Goal: Find specific page/section: Find specific page/section

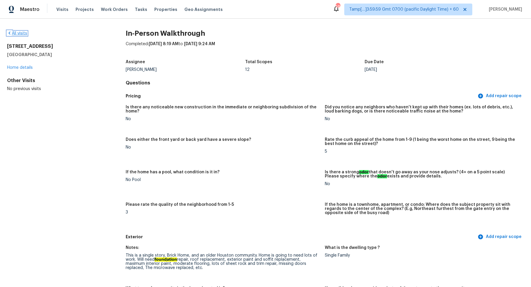
click at [10, 33] on icon at bounding box center [9, 33] width 5 height 5
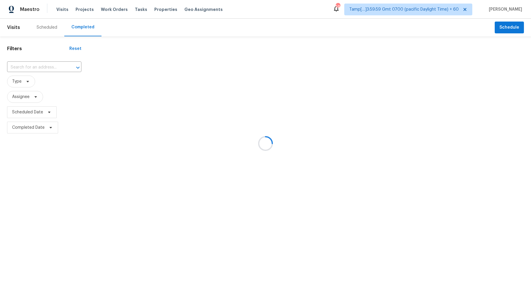
click at [45, 66] on div at bounding box center [265, 143] width 531 height 287
click at [51, 67] on div at bounding box center [265, 143] width 531 height 287
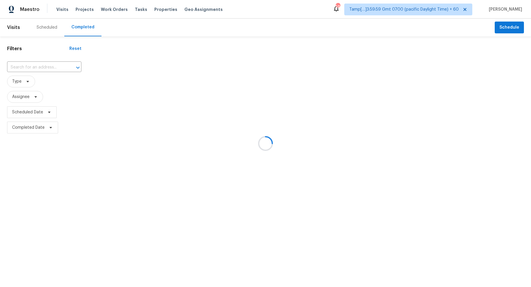
click at [51, 67] on div at bounding box center [265, 143] width 531 height 287
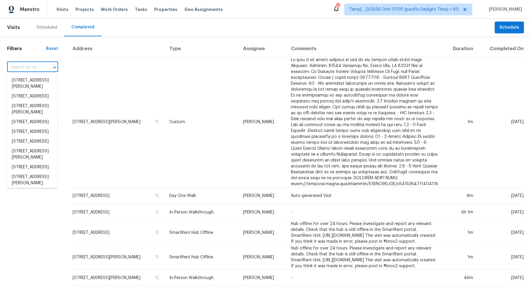
click at [30, 70] on input "text" at bounding box center [24, 67] width 35 height 9
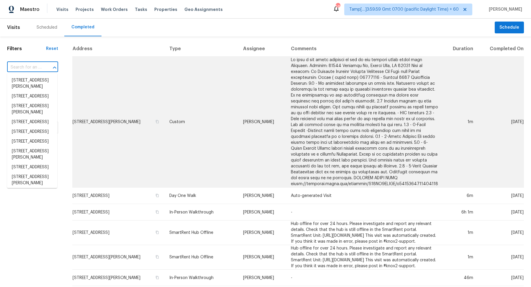
paste input "[STREET_ADDRESS]"
type input "[STREET_ADDRESS]"
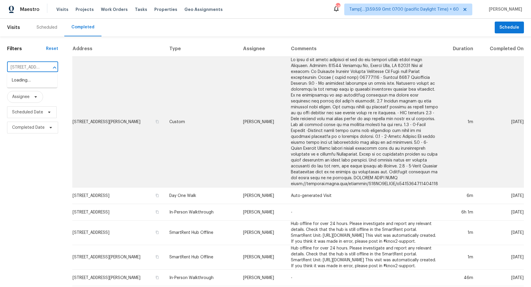
scroll to position [0, 63]
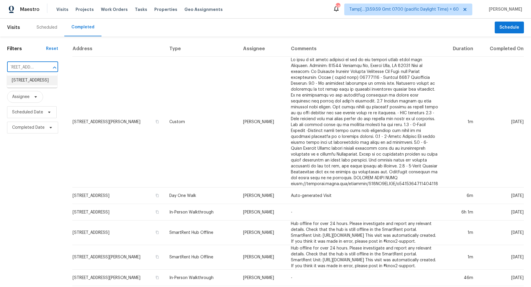
click at [50, 85] on li "[STREET_ADDRESS]" at bounding box center [32, 81] width 50 height 10
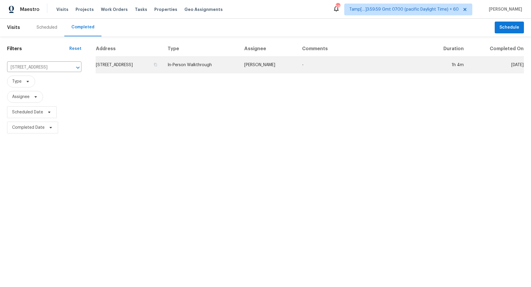
click at [116, 68] on td "[STREET_ADDRESS]" at bounding box center [129, 65] width 67 height 17
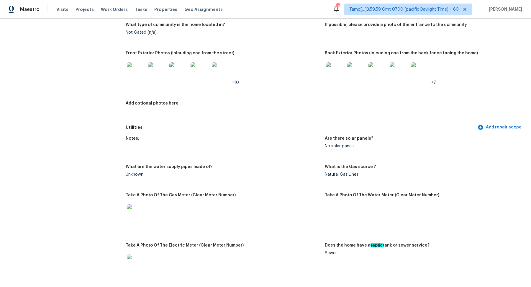
scroll to position [186, 0]
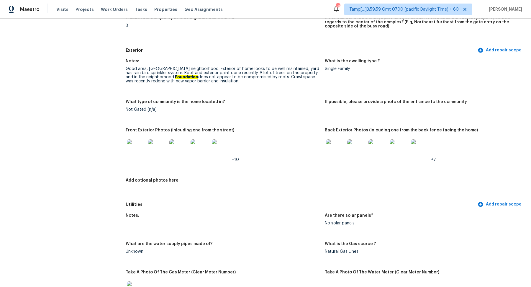
click at [135, 152] on img at bounding box center [136, 148] width 19 height 19
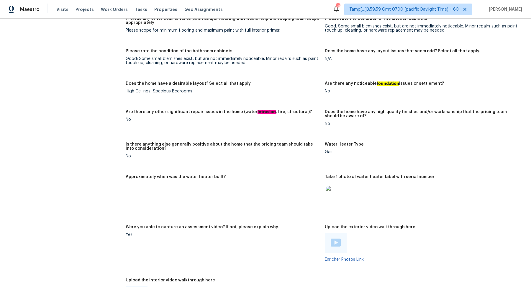
scroll to position [1078, 0]
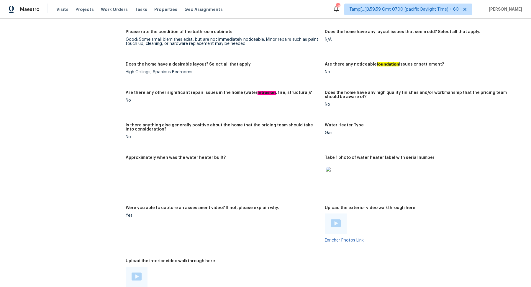
click at [348, 171] on div at bounding box center [422, 176] width 194 height 26
click at [340, 172] on img at bounding box center [335, 176] width 19 height 19
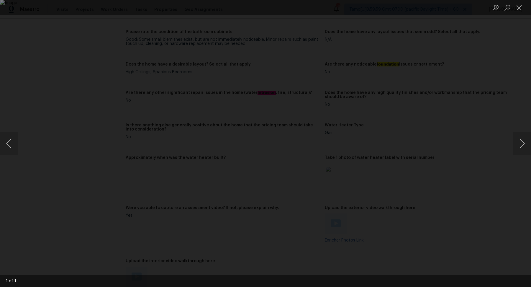
click at [464, 179] on div "Lightbox" at bounding box center [265, 143] width 531 height 287
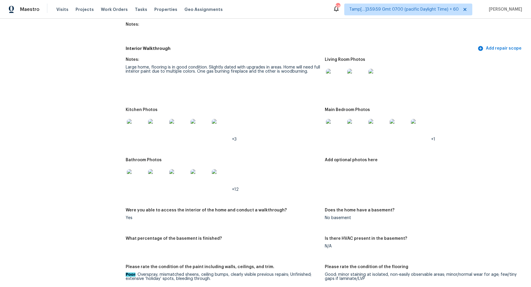
scroll to position [761, 0]
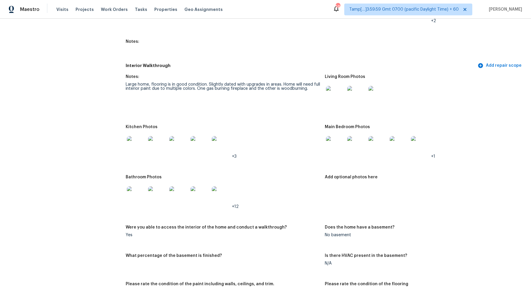
click at [333, 99] on div at bounding box center [335, 95] width 21 height 26
click at [333, 93] on img at bounding box center [335, 95] width 19 height 19
click at [336, 90] on img at bounding box center [335, 95] width 19 height 19
click at [136, 138] on img at bounding box center [136, 145] width 19 height 19
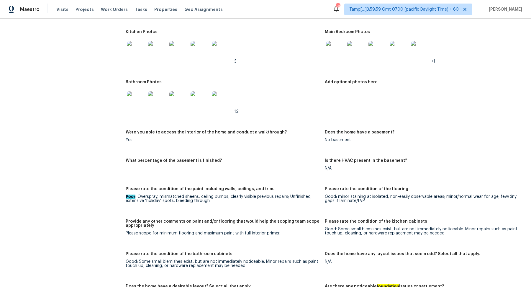
scroll to position [843, 0]
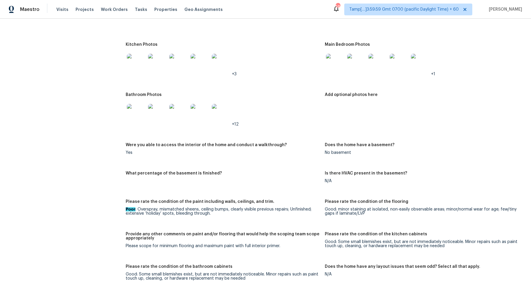
click at [201, 107] on img at bounding box center [200, 113] width 19 height 19
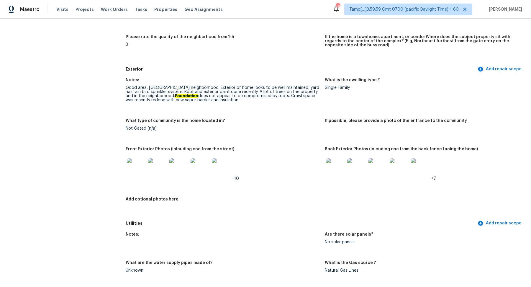
scroll to position [102, 0]
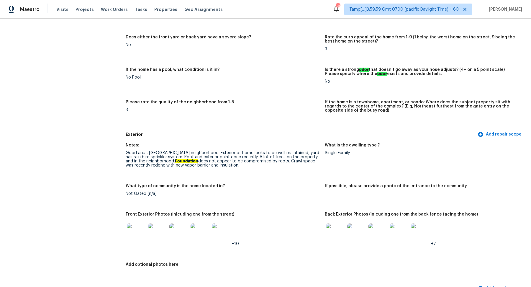
click at [136, 238] on img at bounding box center [136, 232] width 19 height 19
click at [337, 241] on img at bounding box center [335, 232] width 19 height 19
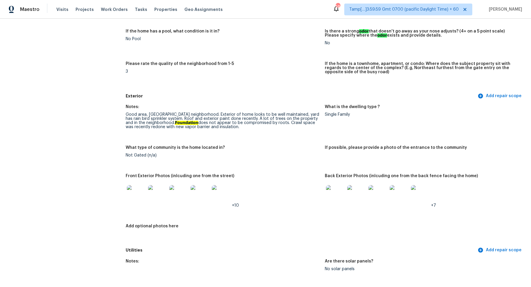
scroll to position [0, 0]
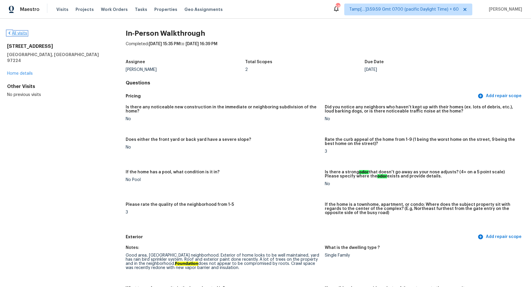
click at [19, 35] on link "All visits" at bounding box center [17, 33] width 20 height 4
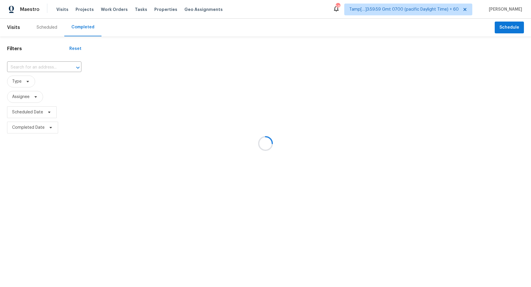
click at [43, 65] on div at bounding box center [265, 143] width 531 height 287
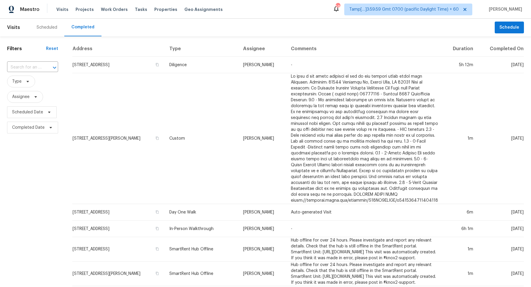
click at [43, 65] on div at bounding box center [50, 67] width 15 height 8
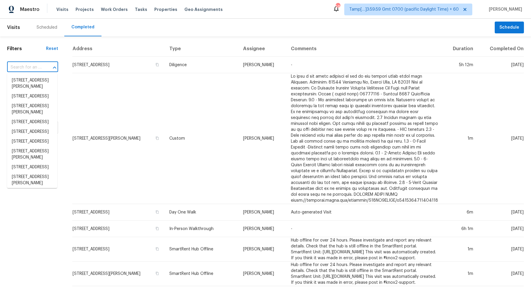
paste input "11024 Charleston St, Rancho Cucamonga, CA 91701"
type input "11024 Charleston St, Rancho Cucamonga, CA 91701"
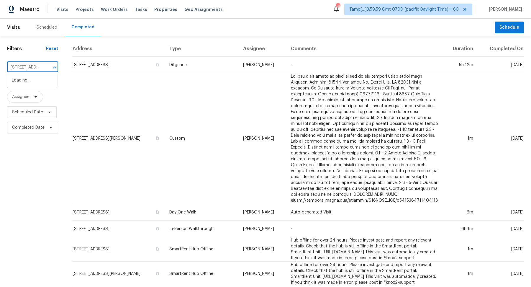
scroll to position [0, 69]
click at [39, 81] on li "11024 Charleston St, Rancho Cucamonga, CA 91701" at bounding box center [32, 81] width 50 height 10
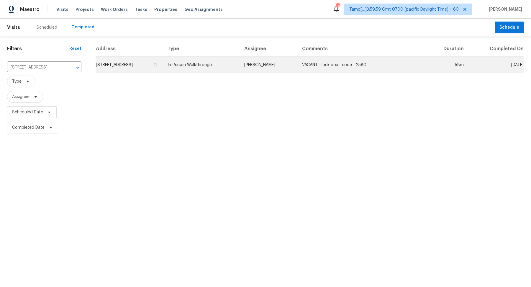
click at [108, 68] on td "11024 Charleston St, Rancho Cucamonga, CA 91701" at bounding box center [129, 65] width 67 height 17
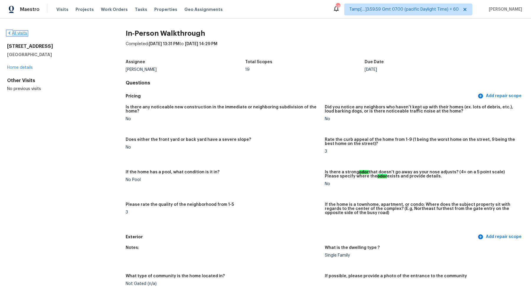
click at [20, 33] on link "All visits" at bounding box center [17, 33] width 20 height 4
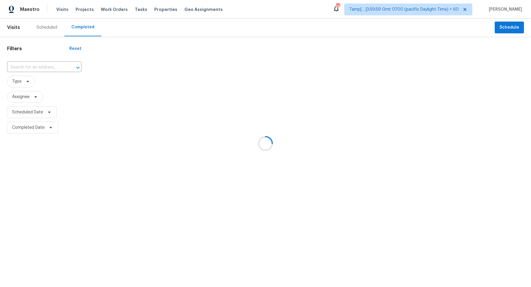
click at [31, 60] on div at bounding box center [265, 143] width 531 height 287
click at [35, 66] on div at bounding box center [265, 143] width 531 height 287
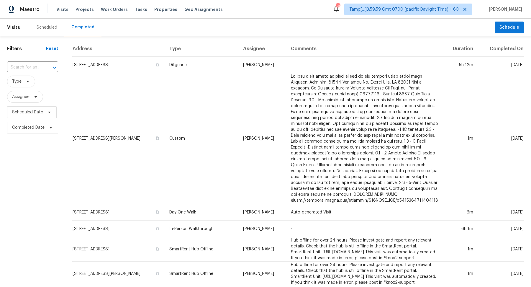
click at [35, 66] on input "text" at bounding box center [24, 67] width 35 height 9
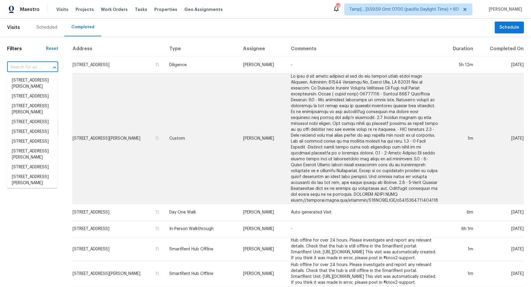
paste input "137 Sara Cir, Lebanon, TN 37090"
type input "137 Sara Cir, Lebanon, TN 37090"
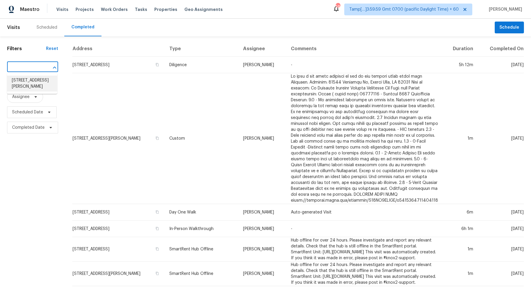
click at [38, 81] on li "137 Sara Cir, Lebanon, TN 37090" at bounding box center [32, 84] width 50 height 16
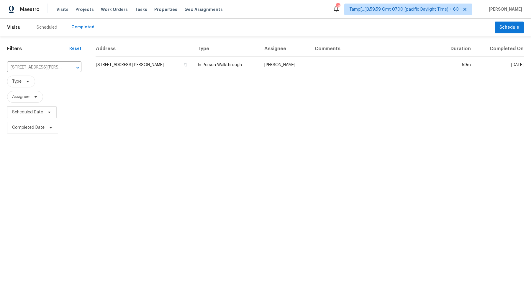
click at [144, 64] on td "137 Sara Cir, Lebanon, TN 37090" at bounding box center [144, 65] width 97 height 17
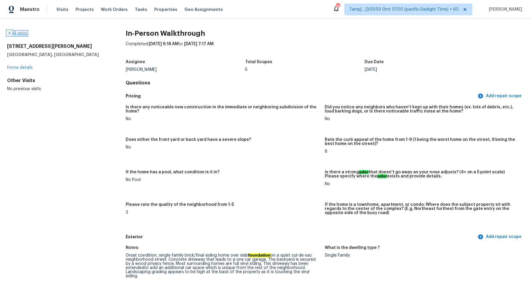
click at [24, 33] on link "All visits" at bounding box center [17, 33] width 20 height 4
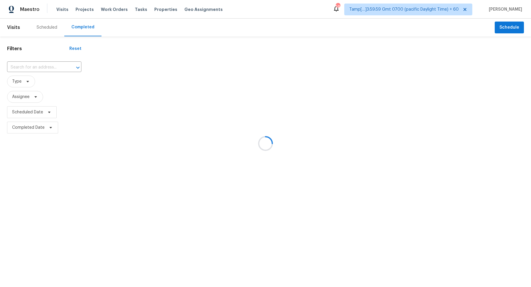
click at [38, 70] on div at bounding box center [265, 143] width 531 height 287
click at [53, 66] on div at bounding box center [265, 143] width 531 height 287
click at [50, 65] on div at bounding box center [265, 143] width 531 height 287
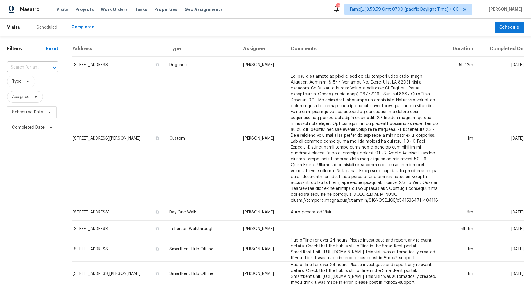
click at [41, 70] on div "​" at bounding box center [32, 67] width 51 height 9
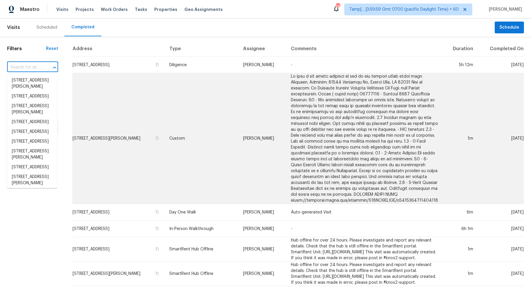
paste input "[STREET_ADDRESS]"
type input "[STREET_ADDRESS]"
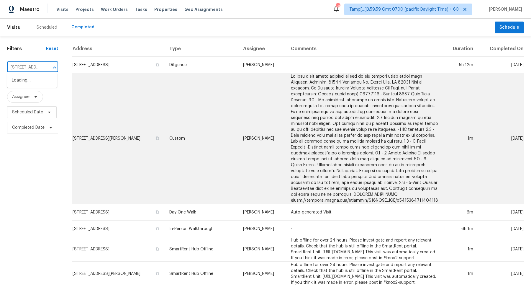
scroll to position [0, 50]
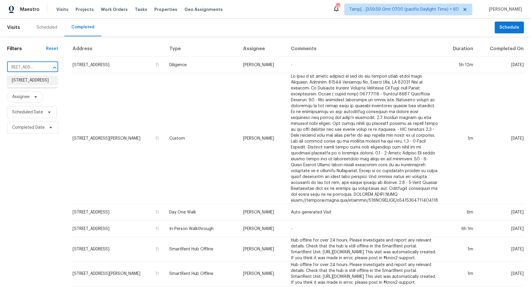
click at [41, 85] on li "[STREET_ADDRESS]" at bounding box center [32, 81] width 50 height 10
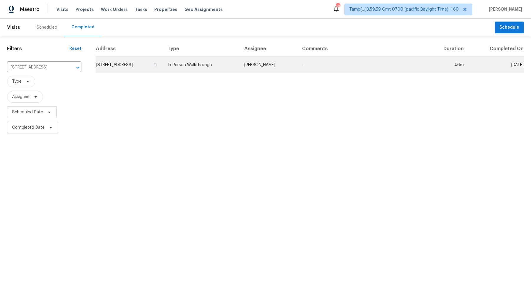
click at [152, 71] on td "[STREET_ADDRESS]" at bounding box center [129, 65] width 67 height 17
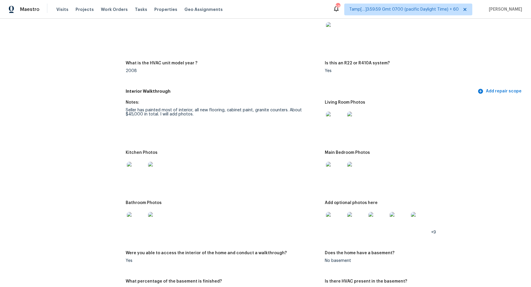
scroll to position [501, 0]
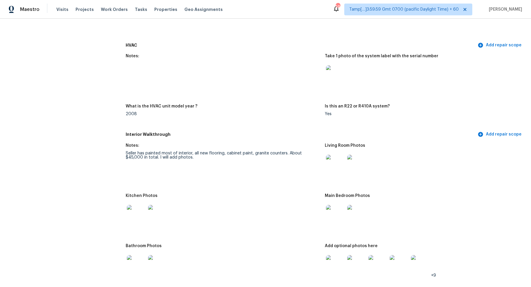
click at [338, 164] on img at bounding box center [335, 164] width 19 height 19
click at [333, 219] on img at bounding box center [335, 214] width 19 height 19
click at [346, 216] on div at bounding box center [335, 214] width 21 height 26
click at [140, 217] on img at bounding box center [136, 214] width 19 height 19
click at [332, 214] on img at bounding box center [335, 214] width 19 height 19
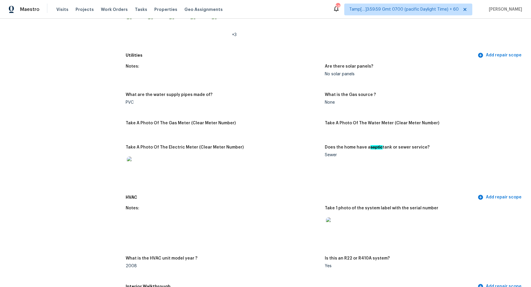
scroll to position [279, 0]
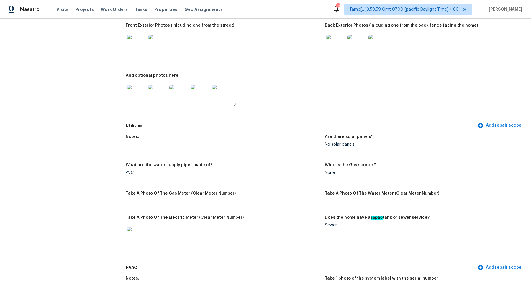
click at [139, 51] on img at bounding box center [136, 44] width 19 height 19
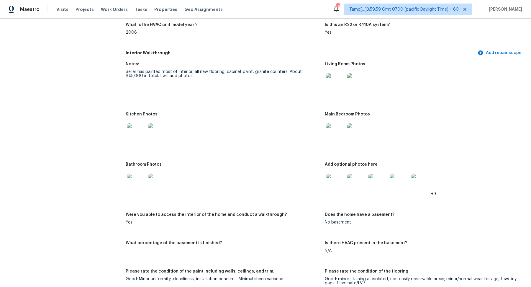
scroll to position [505, 0]
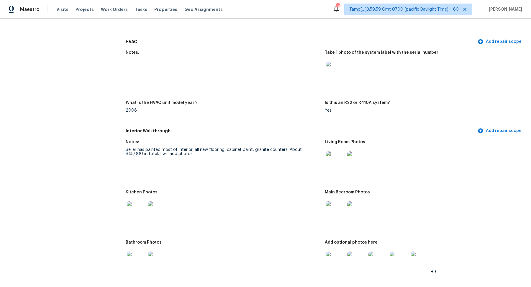
click at [334, 210] on img at bounding box center [335, 210] width 19 height 19
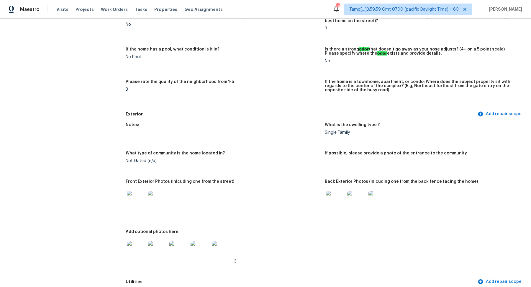
scroll to position [0, 0]
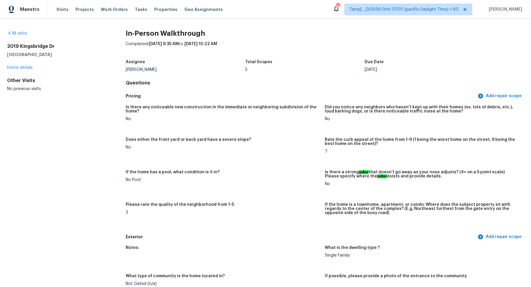
click at [31, 32] on div "All visits" at bounding box center [57, 33] width 100 height 6
click at [22, 34] on link "All visits" at bounding box center [17, 33] width 20 height 4
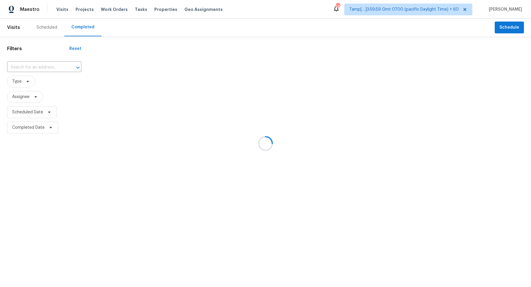
click at [42, 63] on div at bounding box center [265, 143] width 531 height 287
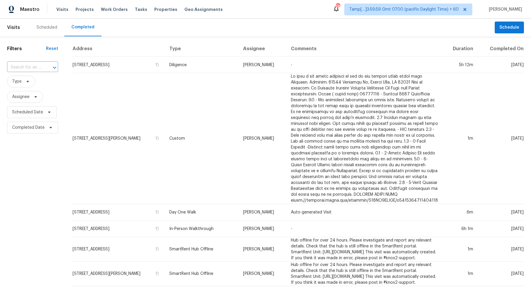
click at [42, 63] on div "​" at bounding box center [32, 67] width 51 height 9
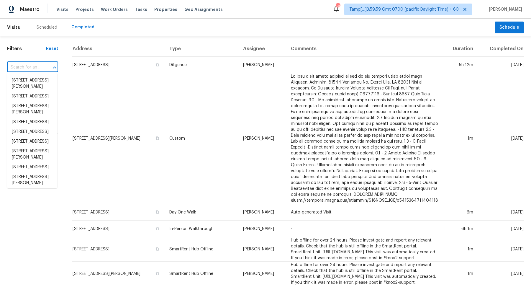
paste input "2225 Myrtlewoods Dr, Gastonia, NC 28052"
type input "2225 Myrtlewoods Dr, Gastonia, NC 28052"
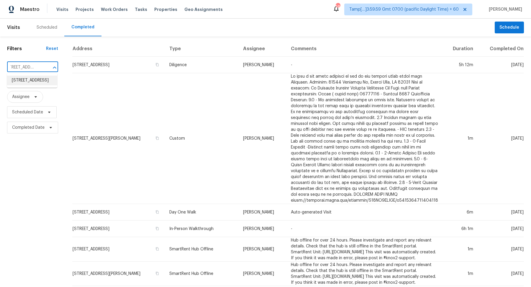
click at [34, 81] on li "2225 Myrtlewoods Dr, Gastonia, NC 28052" at bounding box center [32, 81] width 50 height 10
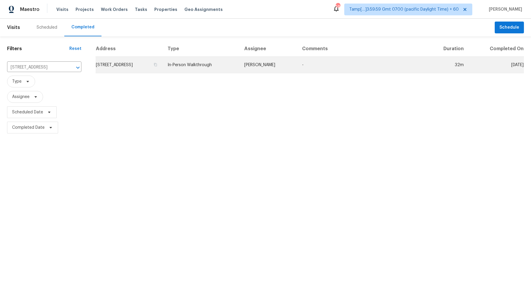
click at [139, 62] on td "2225 Myrtlewoods Dr, Gastonia, NC 28052" at bounding box center [129, 65] width 67 height 17
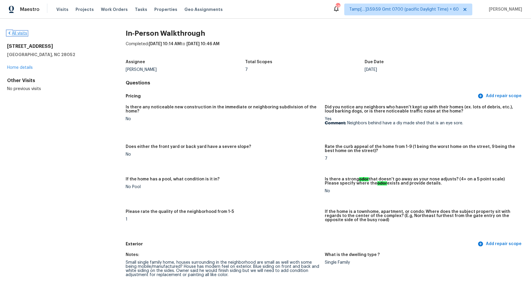
click at [22, 34] on link "All visits" at bounding box center [17, 33] width 20 height 4
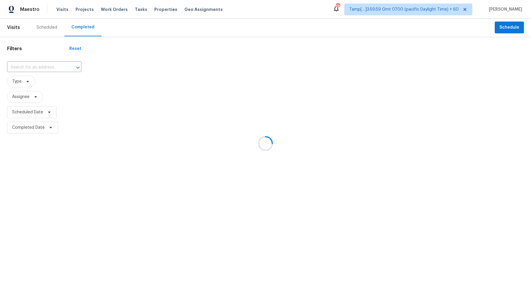
click at [36, 65] on div at bounding box center [265, 143] width 531 height 287
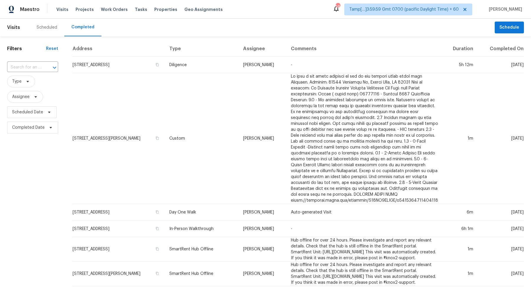
click at [36, 65] on input "text" at bounding box center [24, 67] width 35 height 9
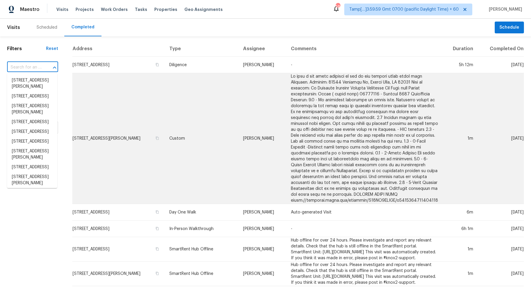
paste input "3031 Janwood Dr, Columbus, OH 43227"
type input "3031 Janwood Dr, Columbus, OH 43227"
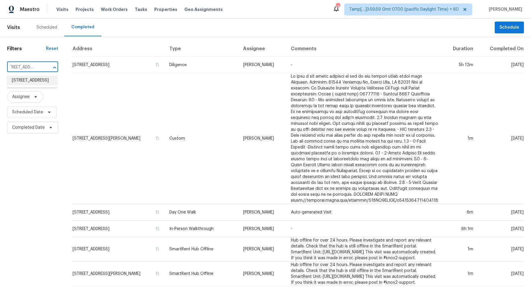
click at [36, 85] on li "3031 Janwood Dr, Columbus, OH 43227" at bounding box center [32, 81] width 50 height 10
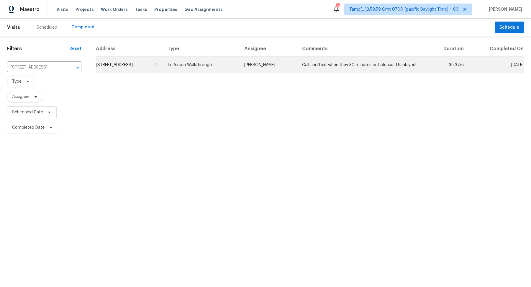
click at [158, 69] on td "3031 Janwood Dr, Columbus, OH 43227" at bounding box center [129, 65] width 67 height 17
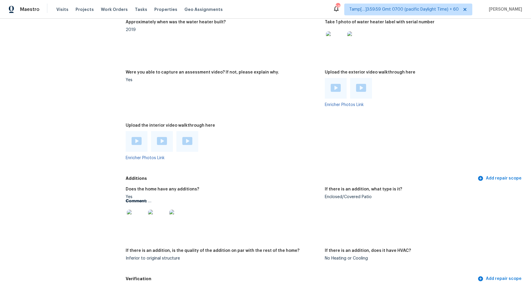
scroll to position [1329, 0]
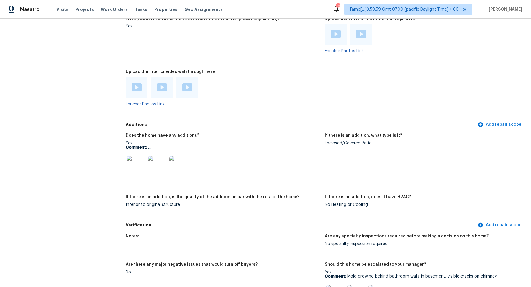
click at [144, 156] on img at bounding box center [136, 165] width 19 height 19
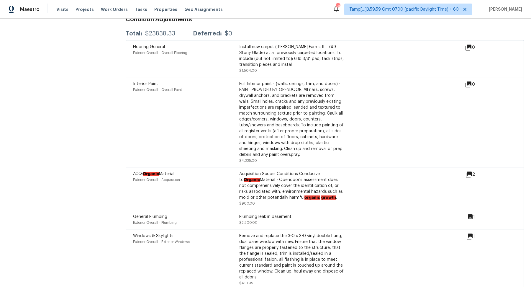
scroll to position [1711, 0]
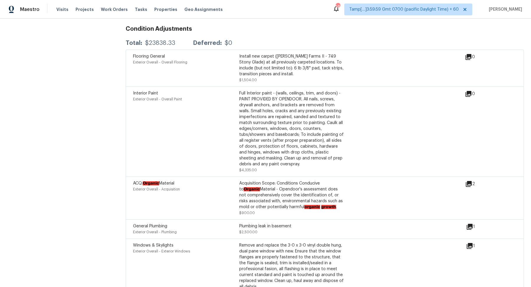
click at [473, 180] on div "2" at bounding box center [479, 183] width 29 height 7
click at [467, 180] on icon at bounding box center [468, 183] width 7 height 7
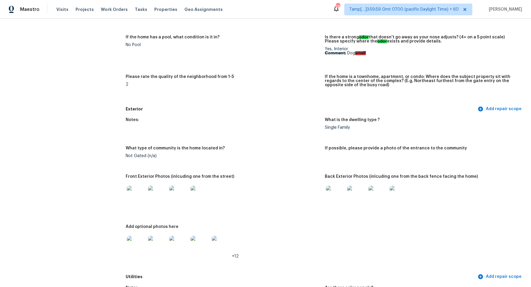
scroll to position [0, 0]
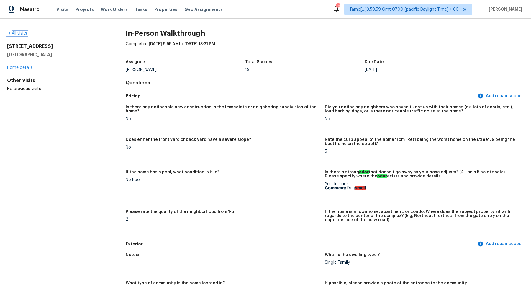
click at [23, 34] on link "All visits" at bounding box center [17, 33] width 20 height 4
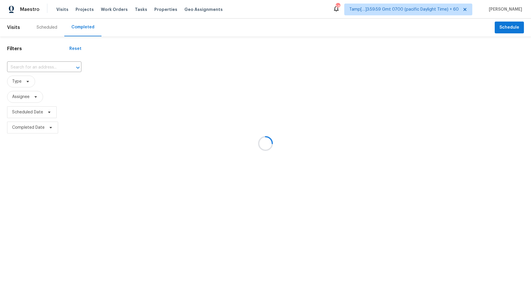
click at [53, 62] on div at bounding box center [265, 143] width 531 height 287
click at [52, 67] on div at bounding box center [265, 143] width 531 height 287
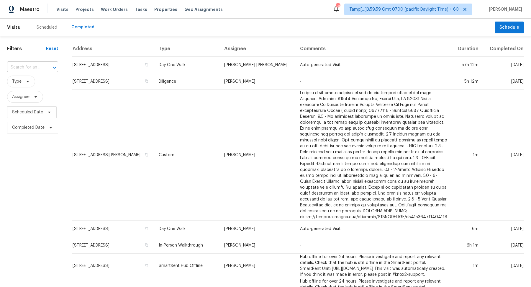
click at [43, 67] on div at bounding box center [50, 67] width 15 height 8
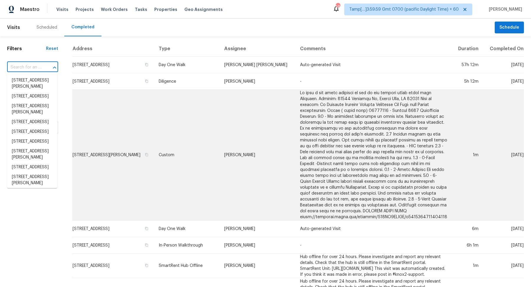
paste input "[STREET_ADDRESS]"
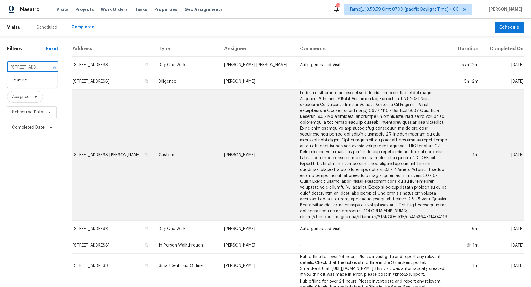
scroll to position [0, 50]
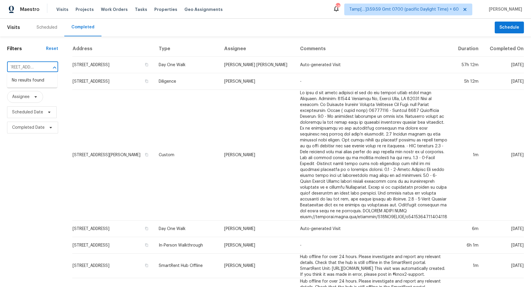
type input "[STREET_ADDRESS]"
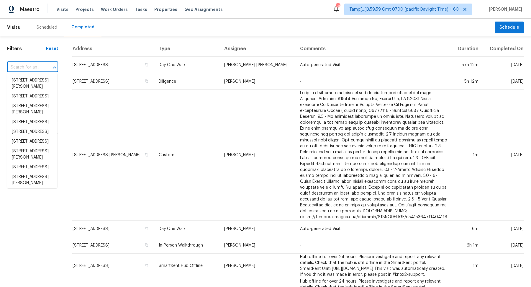
click at [35, 68] on input "text" at bounding box center [24, 67] width 35 height 9
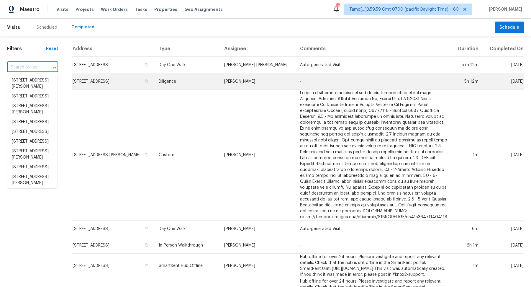
paste input "[STREET_ADDRESS]"
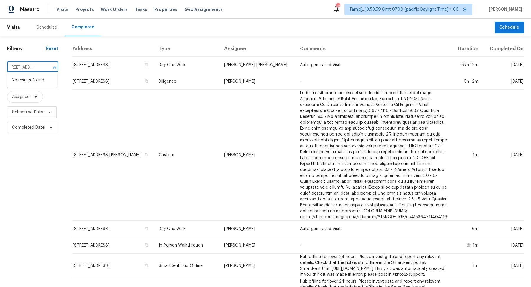
scroll to position [0, 20]
drag, startPoint x: 24, startPoint y: 67, endPoint x: 29, endPoint y: 67, distance: 5.0
click at [29, 67] on input "[STREET_ADDRESS]" at bounding box center [24, 67] width 35 height 9
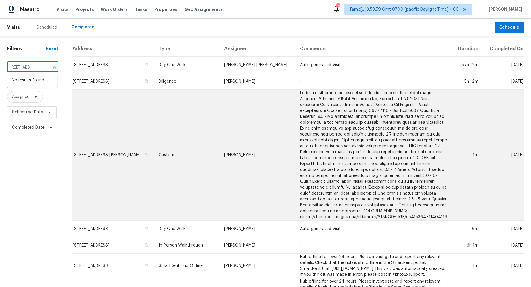
type input "[STREET_ADDRESS]"
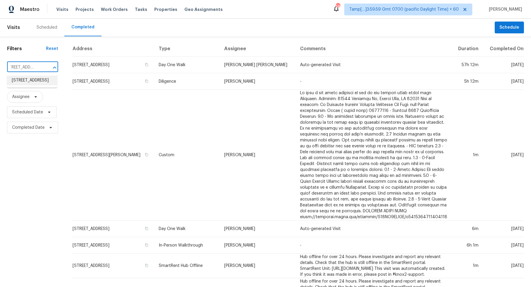
click at [47, 85] on li "[STREET_ADDRESS]" at bounding box center [32, 81] width 50 height 10
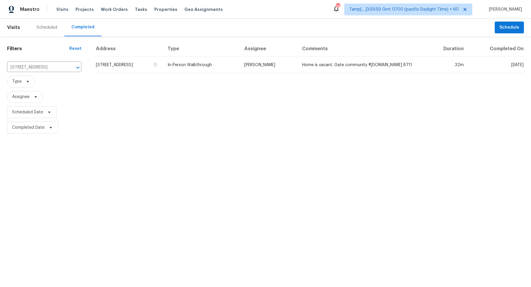
click at [132, 73] on td "[STREET_ADDRESS]" at bounding box center [129, 65] width 67 height 17
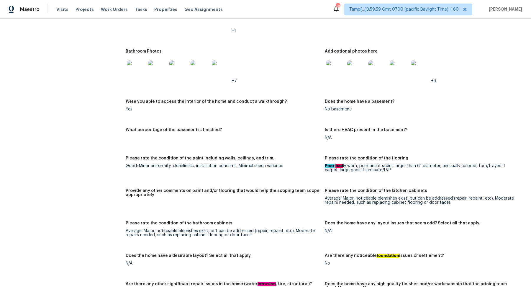
scroll to position [691, 0]
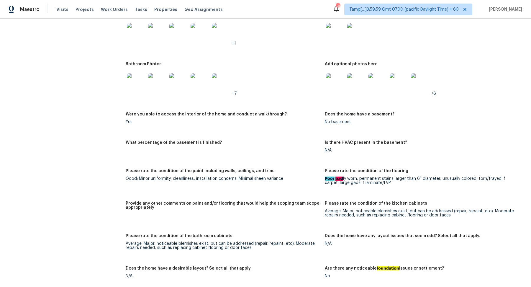
click at [325, 79] on div at bounding box center [335, 83] width 21 height 26
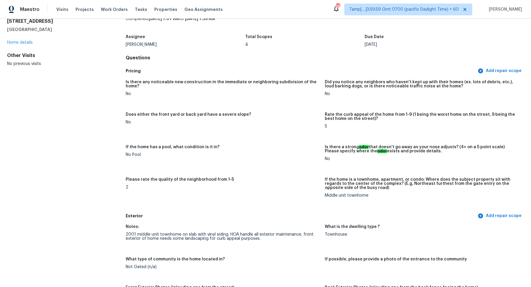
scroll to position [0, 0]
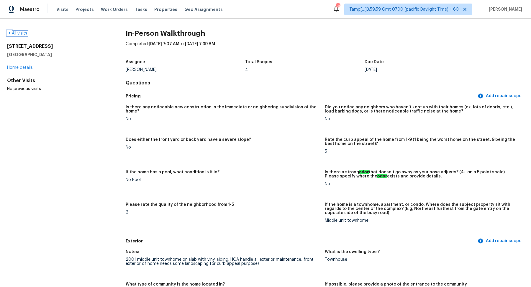
click at [19, 33] on link "All visits" at bounding box center [17, 33] width 20 height 4
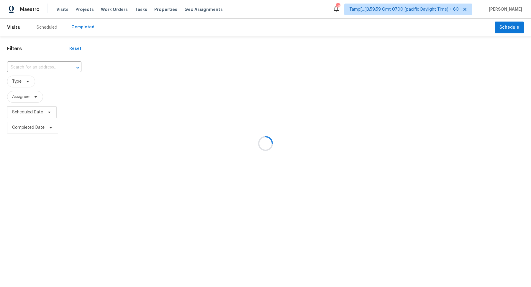
click at [42, 62] on div at bounding box center [265, 143] width 531 height 287
click at [43, 64] on div at bounding box center [265, 143] width 531 height 287
click at [43, 65] on div at bounding box center [265, 143] width 531 height 287
click at [43, 66] on div at bounding box center [265, 143] width 531 height 287
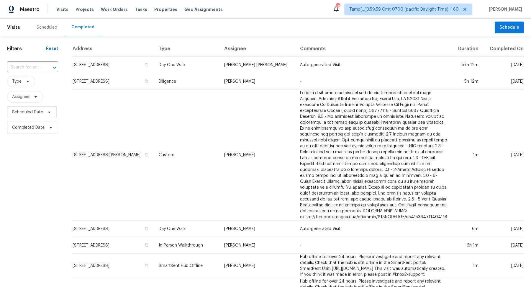
click at [43, 66] on div at bounding box center [50, 67] width 15 height 8
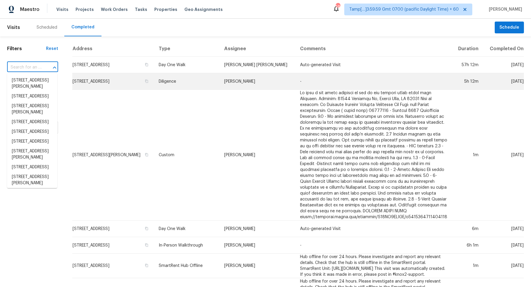
paste input "[STREET_ADDRESS]"
type input "[STREET_ADDRESS]"
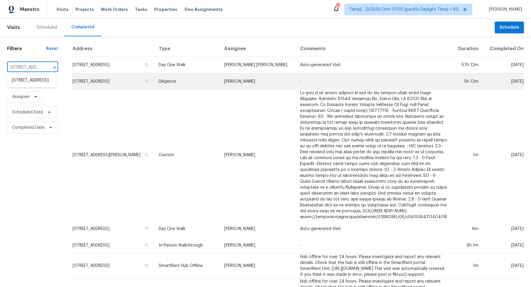
scroll to position [0, 63]
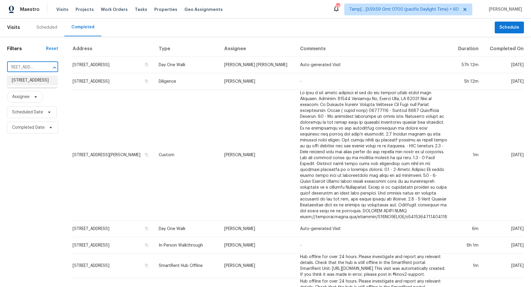
click at [44, 85] on li "[STREET_ADDRESS]" at bounding box center [32, 81] width 50 height 10
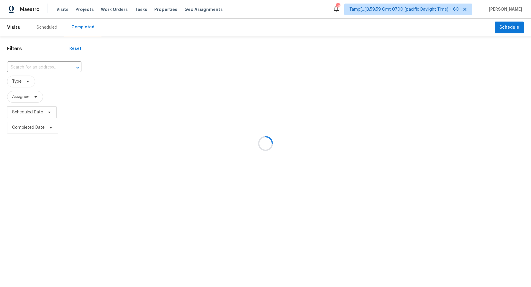
type input "[STREET_ADDRESS]"
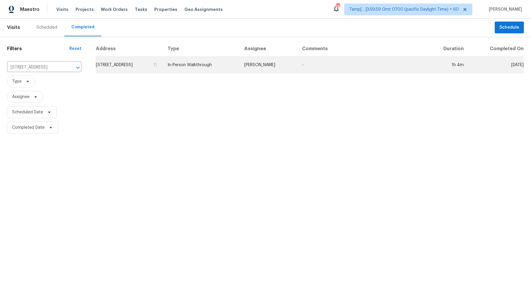
click at [146, 71] on td "[STREET_ADDRESS]" at bounding box center [129, 65] width 67 height 17
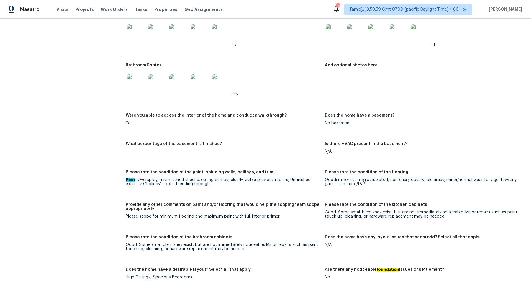
scroll to position [857, 0]
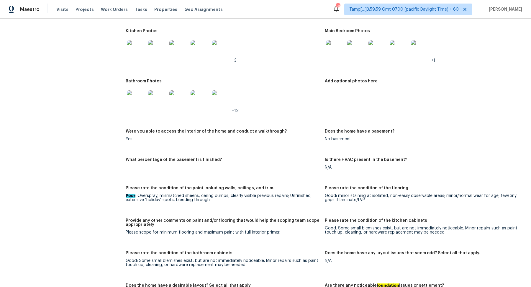
click at [136, 90] on img at bounding box center [136, 99] width 19 height 19
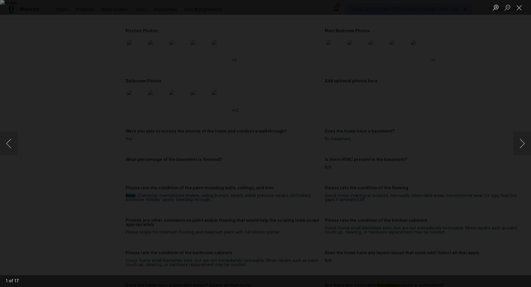
click at [83, 107] on div "Lightbox" at bounding box center [265, 143] width 531 height 287
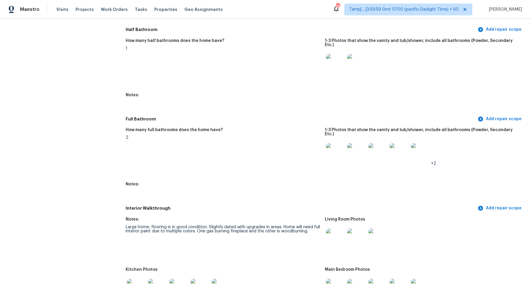
scroll to position [617, 0]
click at [338, 63] on img at bounding box center [335, 64] width 19 height 19
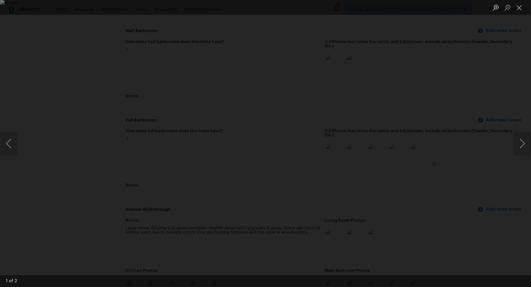
click at [74, 55] on div "Lightbox" at bounding box center [265, 143] width 531 height 287
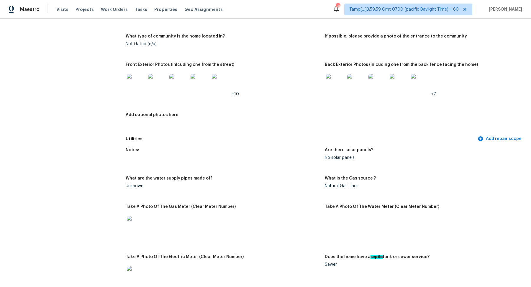
scroll to position [271, 0]
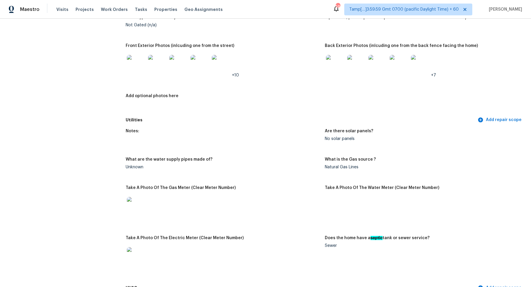
click at [135, 68] on img at bounding box center [136, 64] width 19 height 19
click at [345, 61] on div at bounding box center [335, 64] width 21 height 26
click at [333, 68] on img at bounding box center [335, 64] width 19 height 19
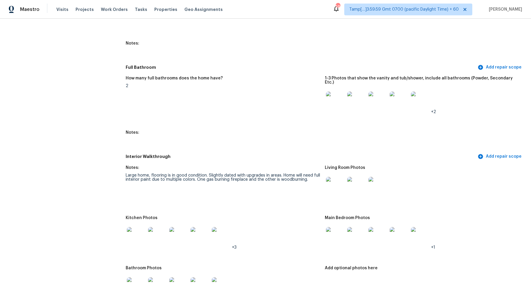
scroll to position [670, 0]
click at [340, 176] on img at bounding box center [335, 185] width 19 height 19
click at [339, 176] on img at bounding box center [335, 185] width 19 height 19
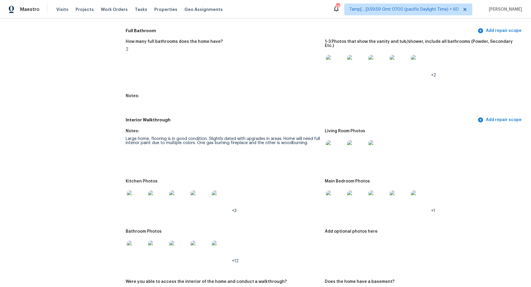
scroll to position [723, 0]
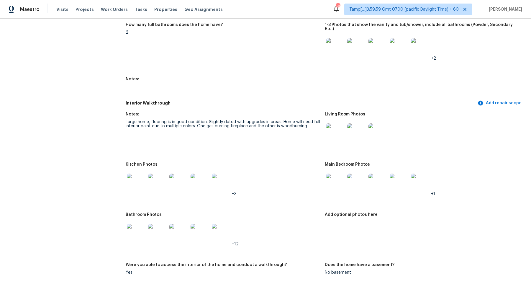
click at [136, 177] on img at bounding box center [136, 183] width 19 height 19
click at [326, 174] on img at bounding box center [335, 183] width 19 height 19
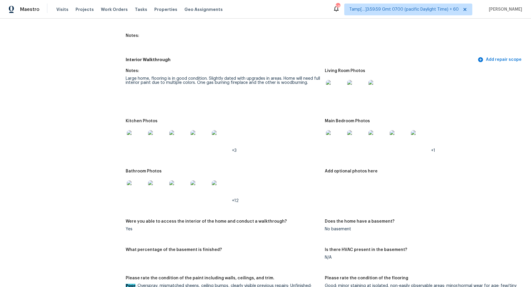
scroll to position [775, 0]
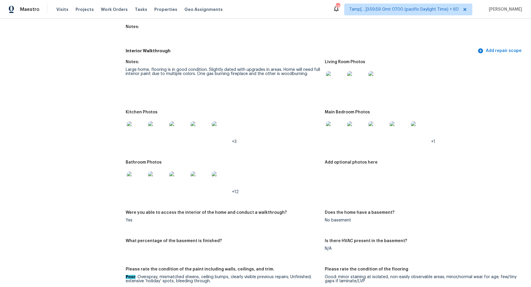
click at [139, 181] on img at bounding box center [136, 180] width 19 height 19
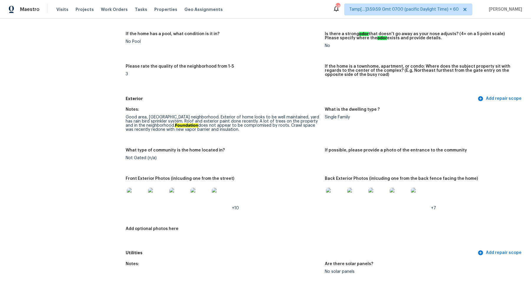
scroll to position [137, 0]
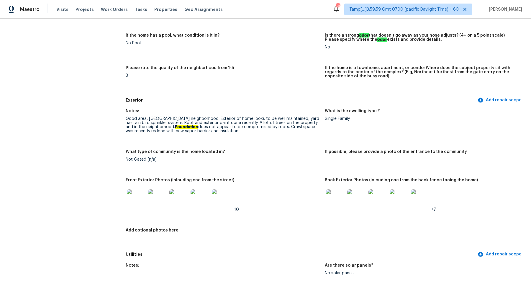
click at [365, 124] on figure "What is the dwelling type ? Single Family" at bounding box center [424, 126] width 199 height 34
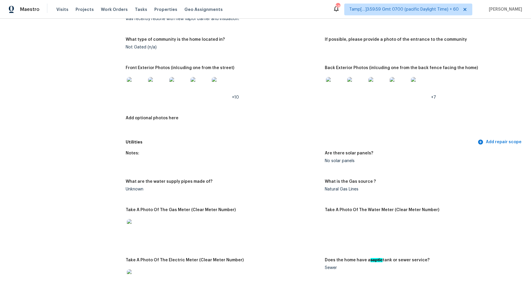
scroll to position [210, 0]
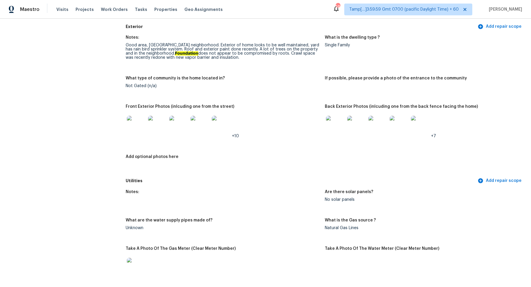
click at [175, 54] on ah_el_jm_1744356462066 "Foundation" at bounding box center [186, 53] width 23 height 4
copy div "Foundation does not appear to be compromised by roots"
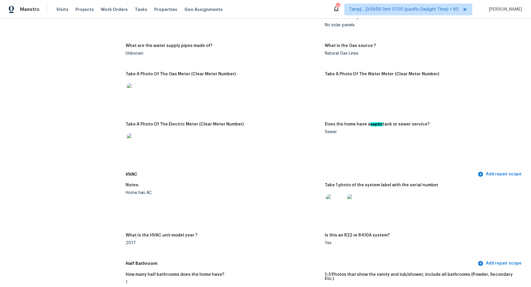
scroll to position [390, 0]
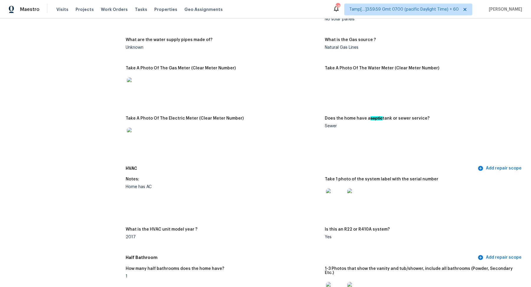
click at [338, 193] on img at bounding box center [335, 197] width 19 height 19
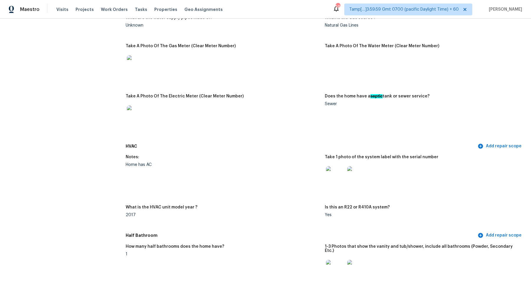
scroll to position [547, 0]
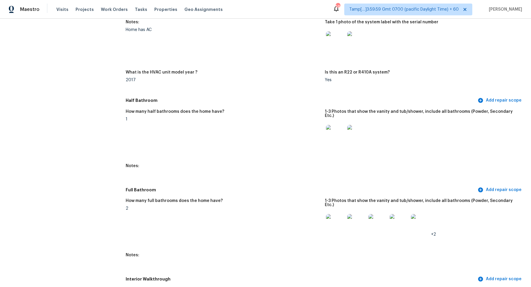
click at [331, 225] on div at bounding box center [335, 223] width 21 height 26
click at [336, 222] on img at bounding box center [335, 223] width 19 height 19
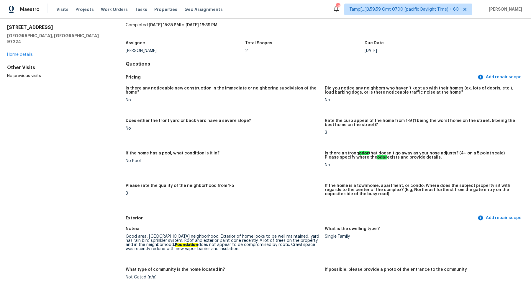
scroll to position [0, 0]
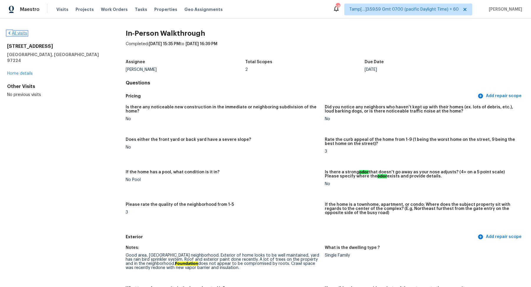
click at [25, 32] on link "All visits" at bounding box center [17, 33] width 20 height 4
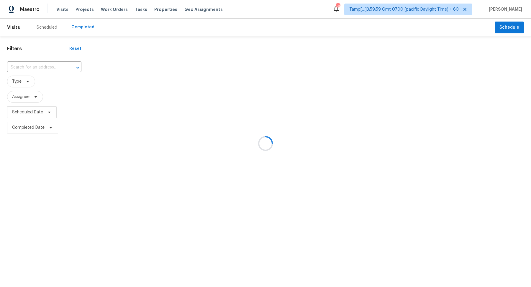
click at [53, 68] on div at bounding box center [265, 143] width 531 height 287
click at [42, 68] on div at bounding box center [265, 143] width 531 height 287
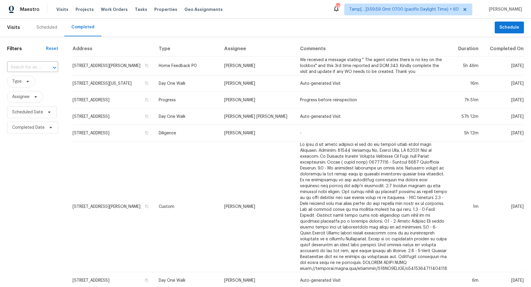
click at [43, 68] on div at bounding box center [50, 67] width 15 height 8
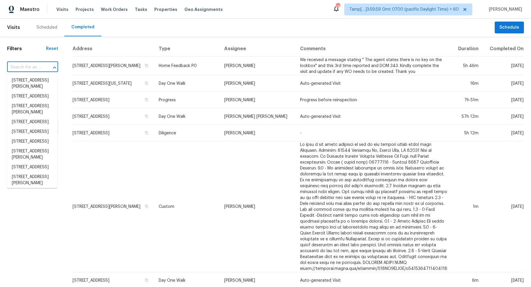
paste input "3031 Janwood Dr, Columbus, OH 43227"
type input "3031 Janwood Dr, Columbus, OH 43227"
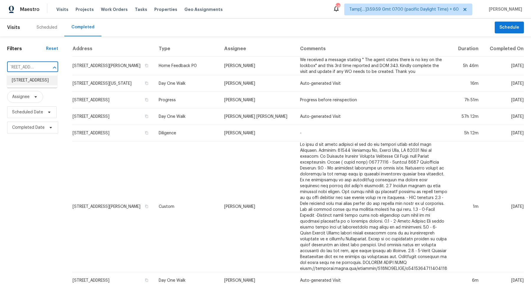
click at [19, 85] on li "3031 Janwood Dr, Columbus, OH 43227" at bounding box center [32, 81] width 50 height 10
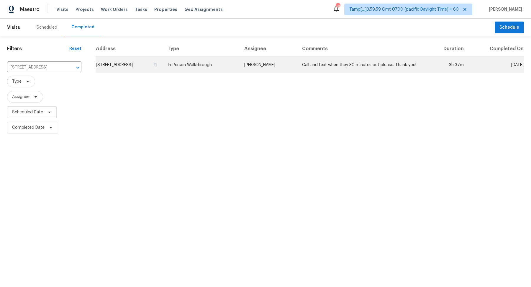
click at [126, 63] on td "3031 Janwood Dr, Columbus, OH 43227" at bounding box center [129, 65] width 67 height 17
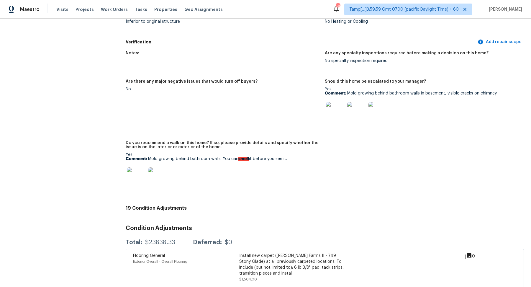
scroll to position [1543, 0]
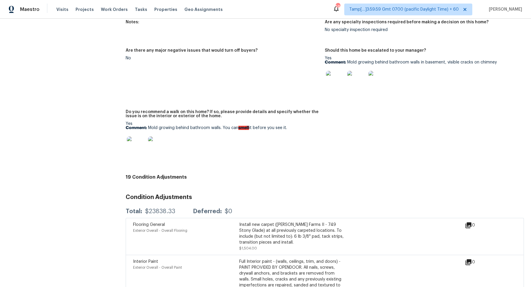
click at [336, 79] on img at bounding box center [335, 80] width 19 height 19
click at [146, 133] on div at bounding box center [136, 146] width 21 height 26
click at [138, 136] on img at bounding box center [136, 145] width 19 height 19
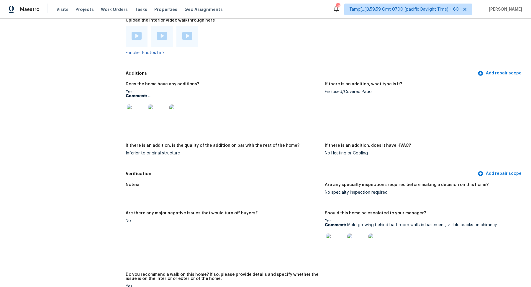
scroll to position [1325, 0]
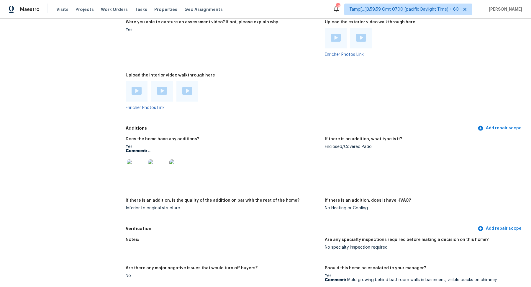
click at [137, 161] on img at bounding box center [136, 168] width 19 height 19
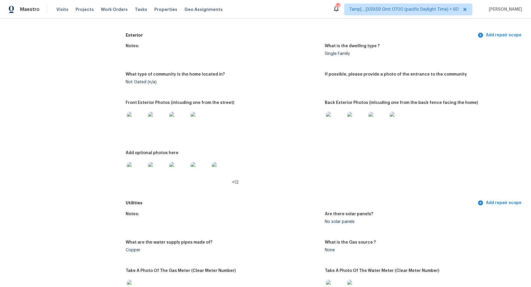
scroll to position [207, 0]
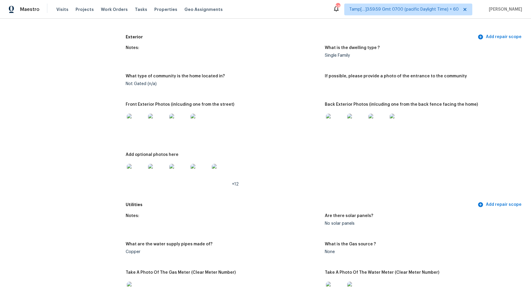
click at [143, 127] on img at bounding box center [136, 123] width 19 height 19
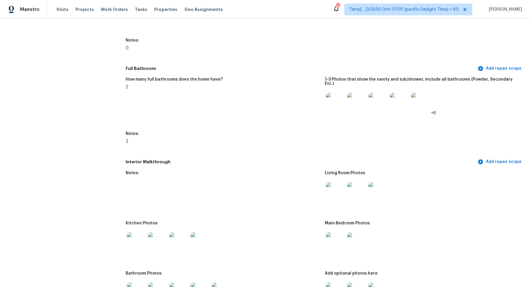
scroll to position [694, 0]
click at [332, 94] on img at bounding box center [335, 101] width 19 height 19
click at [341, 184] on img at bounding box center [335, 190] width 19 height 19
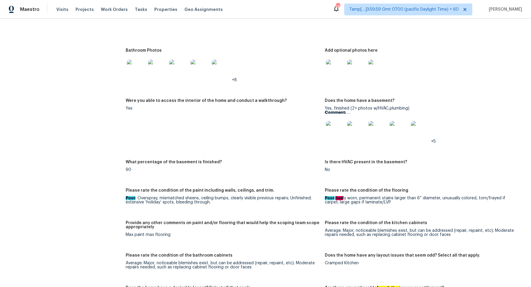
scroll to position [901, 0]
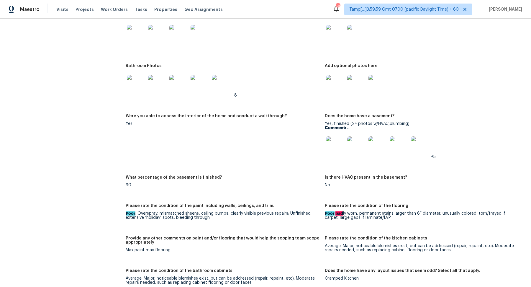
click at [139, 75] on img at bounding box center [136, 84] width 19 height 19
click at [330, 136] on img at bounding box center [335, 145] width 19 height 19
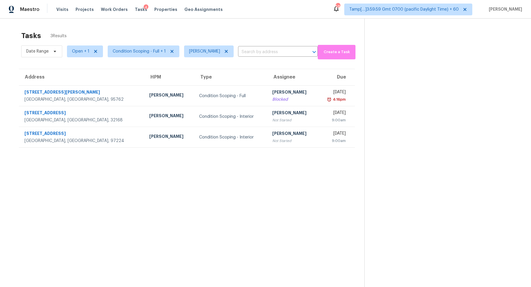
scroll to position [18, 0]
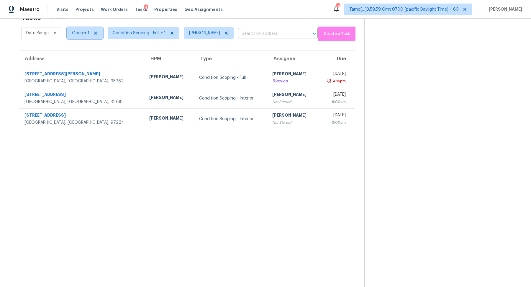
click at [77, 35] on span "Open + 1" at bounding box center [80, 33] width 17 height 6
click at [88, 53] on div "Blocked" at bounding box center [82, 49] width 29 height 8
click at [82, 51] on label "Blocked" at bounding box center [81, 50] width 23 height 6
click at [74, 50] on input "Blocked" at bounding box center [72, 49] width 4 height 4
checkbox input "false"
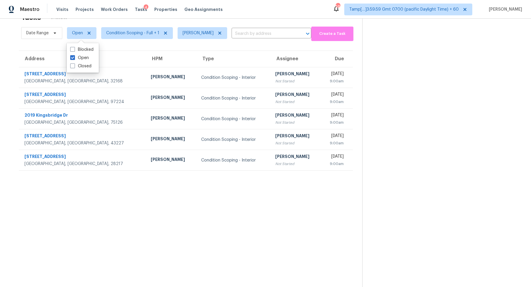
click at [188, 19] on div "Tasks 0 Results" at bounding box center [191, 17] width 341 height 15
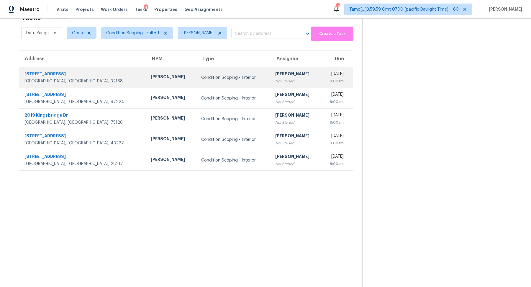
click at [213, 81] on td "Condition Scoping - Interior" at bounding box center [234, 77] width 74 height 21
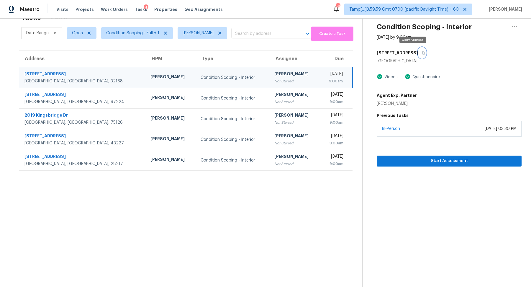
click at [418, 52] on button "button" at bounding box center [422, 53] width 8 height 11
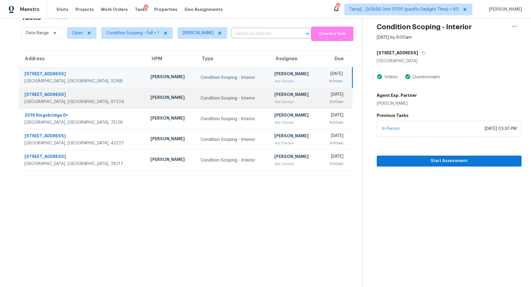
click at [274, 103] on div "Not Started" at bounding box center [294, 102] width 41 height 6
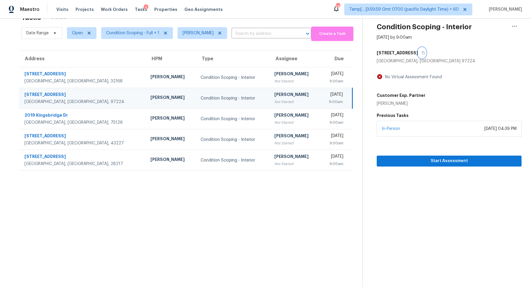
click at [425, 53] on icon "button" at bounding box center [424, 53] width 4 height 4
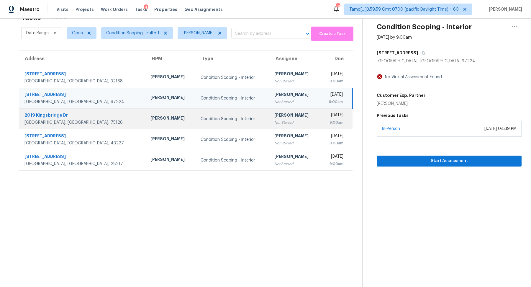
click at [325, 120] on div "9:00am" at bounding box center [334, 123] width 19 height 6
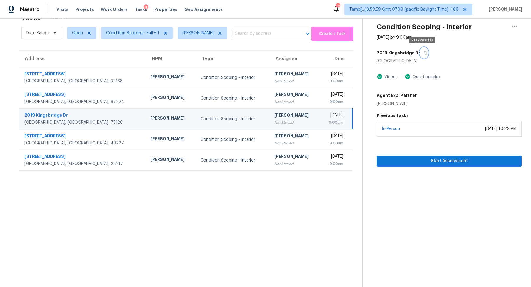
click at [421, 54] on button "button" at bounding box center [424, 53] width 8 height 11
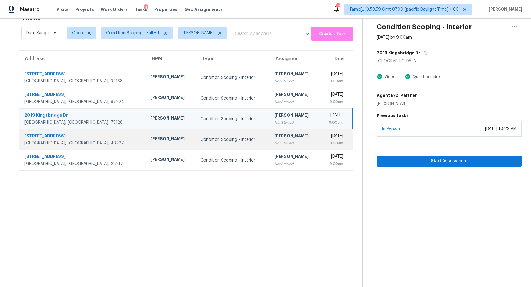
click at [237, 144] on td "Condition Scoping - Interior" at bounding box center [233, 139] width 74 height 21
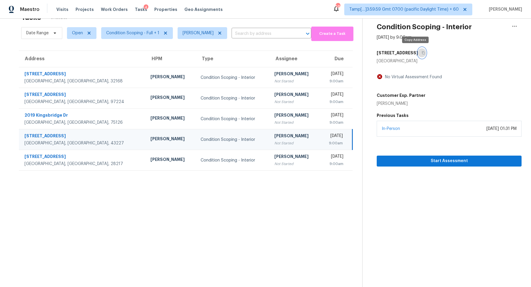
click at [418, 50] on button "button" at bounding box center [422, 53] width 8 height 11
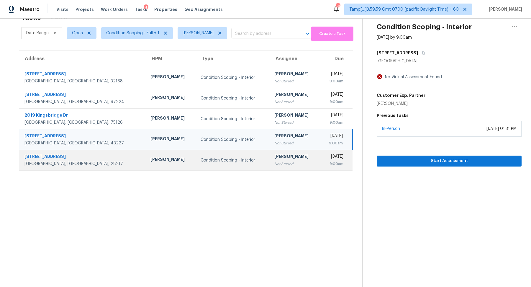
click at [274, 158] on div "[PERSON_NAME]" at bounding box center [294, 156] width 41 height 7
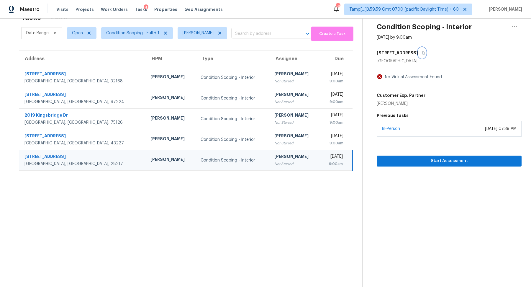
click at [422, 53] on icon "button" at bounding box center [423, 52] width 3 height 3
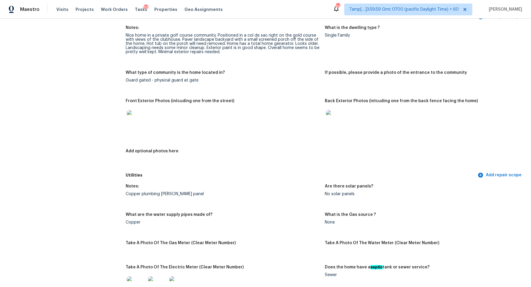
scroll to position [190, 0]
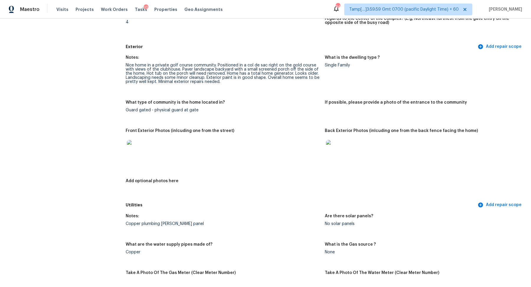
click at [335, 147] on img at bounding box center [335, 149] width 19 height 19
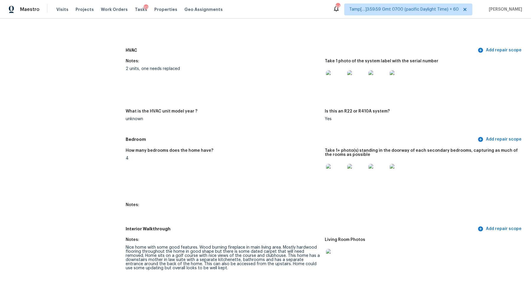
scroll to position [400, 0]
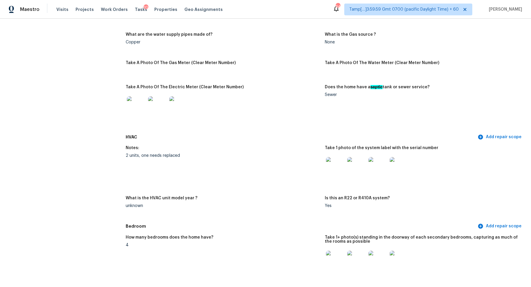
click at [331, 165] on img at bounding box center [335, 166] width 19 height 19
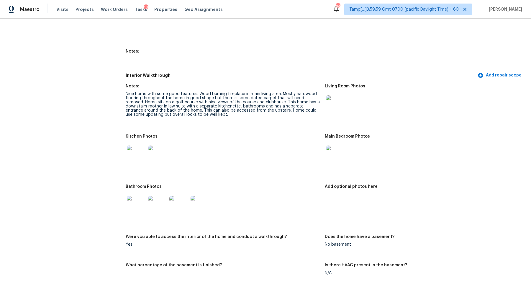
scroll to position [650, 0]
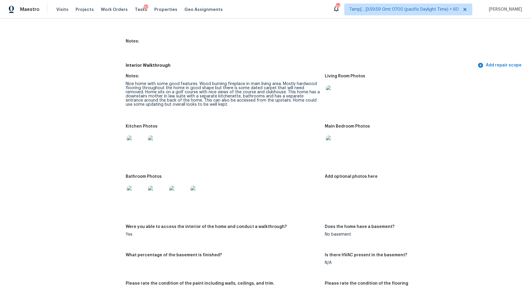
click at [338, 96] on img at bounding box center [335, 94] width 19 height 19
click at [137, 141] on img at bounding box center [136, 144] width 19 height 19
click at [137, 187] on img at bounding box center [136, 195] width 19 height 19
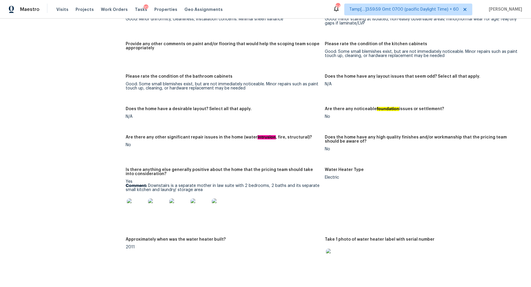
scroll to position [956, 0]
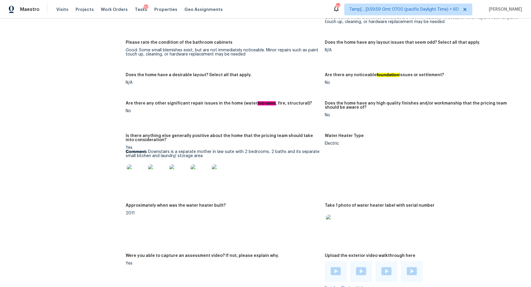
click at [138, 180] on img at bounding box center [136, 173] width 19 height 19
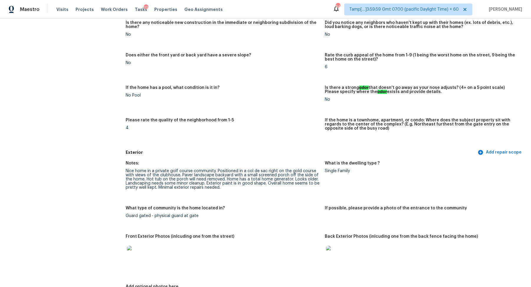
scroll to position [204, 0]
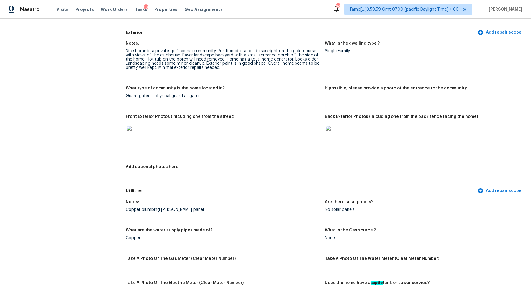
click at [328, 141] on img at bounding box center [335, 135] width 19 height 19
click at [135, 134] on img at bounding box center [136, 135] width 19 height 19
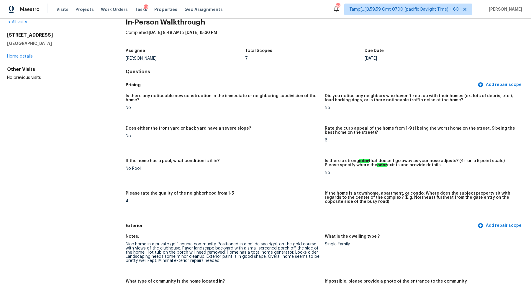
scroll to position [0, 0]
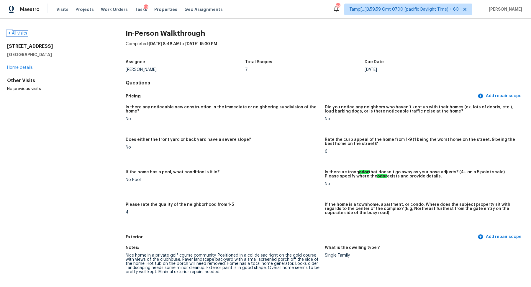
click at [22, 34] on link "All visits" at bounding box center [17, 33] width 20 height 4
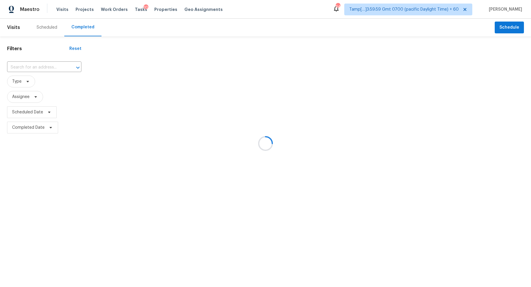
click at [45, 66] on div at bounding box center [265, 143] width 531 height 287
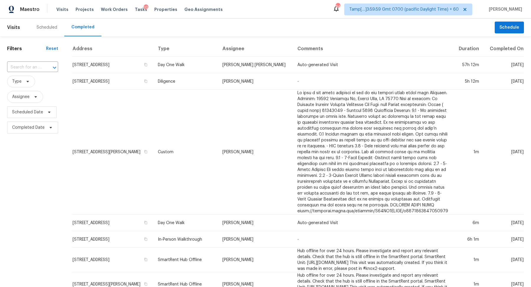
click at [45, 66] on div at bounding box center [50, 67] width 15 height 8
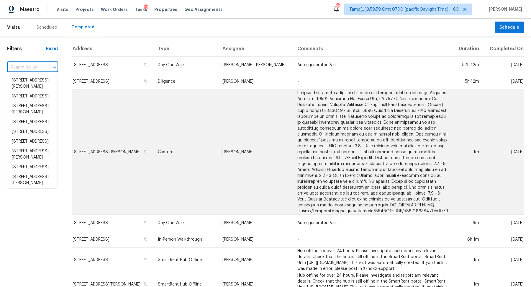
paste input "[STREET_ADDRESS]"
type input "[STREET_ADDRESS]"
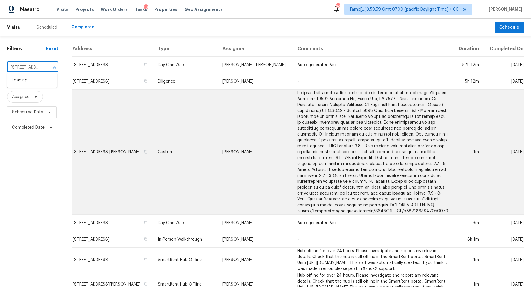
scroll to position [0, 50]
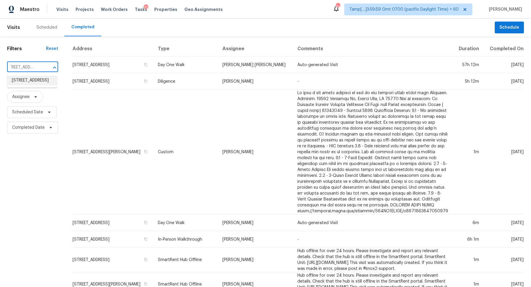
click at [45, 80] on li "[STREET_ADDRESS]" at bounding box center [32, 81] width 50 height 10
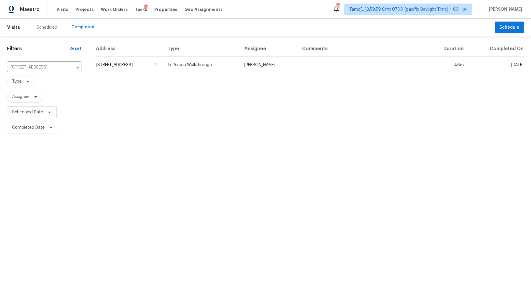
click at [115, 68] on td "[STREET_ADDRESS]" at bounding box center [129, 65] width 67 height 17
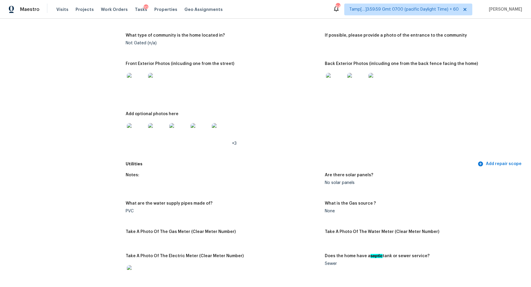
scroll to position [280, 0]
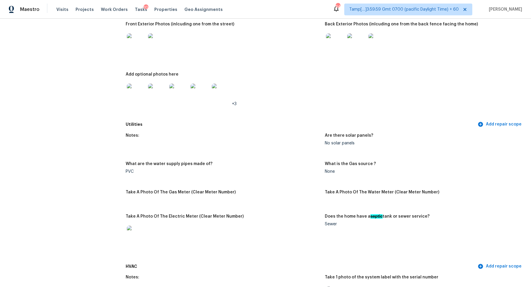
click at [133, 46] on img at bounding box center [136, 42] width 19 height 19
click at [343, 44] on img at bounding box center [335, 42] width 19 height 19
click at [133, 92] on img at bounding box center [136, 93] width 19 height 19
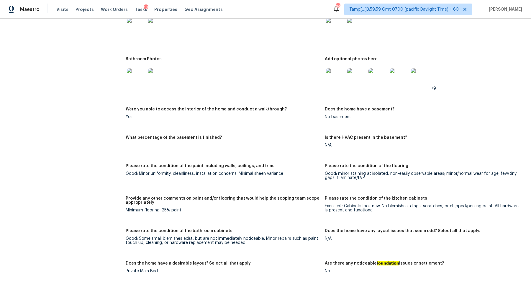
scroll to position [621, 0]
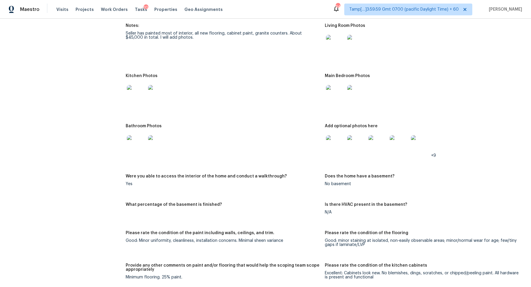
click at [341, 46] on img at bounding box center [335, 44] width 19 height 19
click at [339, 51] on img at bounding box center [335, 44] width 19 height 19
click at [136, 99] on img at bounding box center [136, 94] width 19 height 19
click at [338, 96] on img at bounding box center [335, 94] width 19 height 19
click at [138, 141] on img at bounding box center [136, 144] width 19 height 19
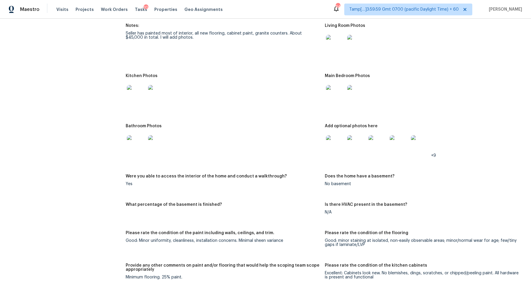
click at [343, 146] on img at bounding box center [335, 144] width 19 height 19
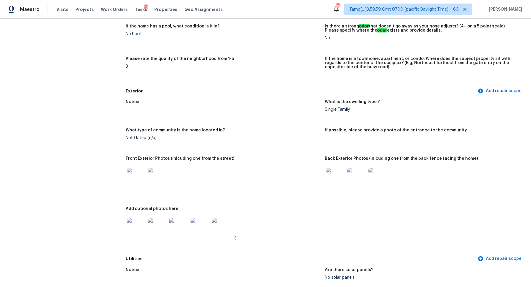
scroll to position [0, 0]
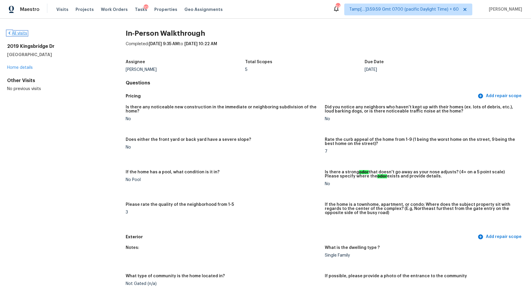
click at [24, 32] on link "All visits" at bounding box center [17, 33] width 20 height 4
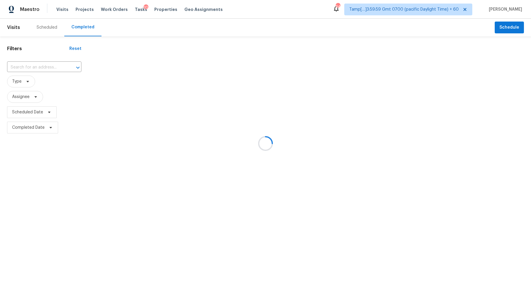
click at [17, 69] on div at bounding box center [265, 143] width 531 height 287
click at [36, 67] on div at bounding box center [265, 143] width 531 height 287
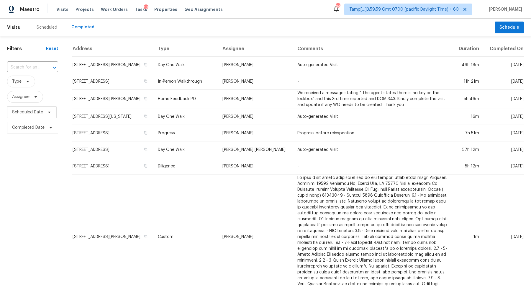
click at [36, 67] on input "text" at bounding box center [24, 67] width 35 height 9
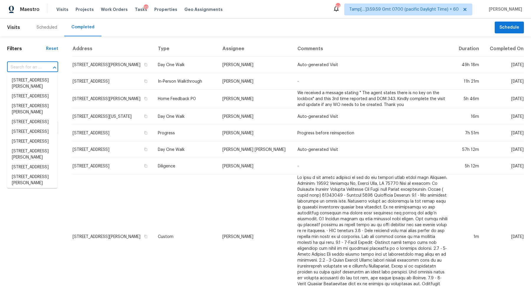
paste input "[STREET_ADDRESS]"
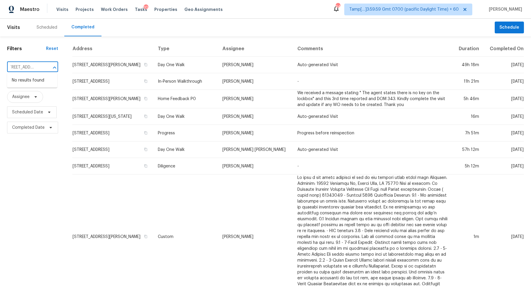
scroll to position [0, 27]
click at [23, 66] on input "[STREET_ADDRESS]" at bounding box center [24, 67] width 35 height 9
type input "[STREET_ADDRESS]"
click at [37, 81] on li "[STREET_ADDRESS]" at bounding box center [32, 81] width 50 height 10
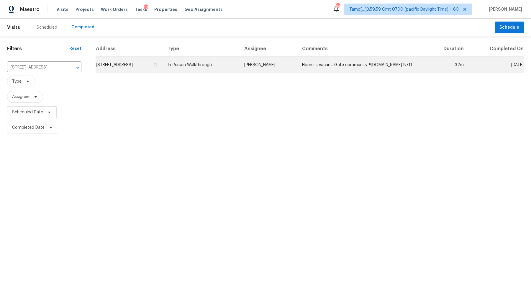
click at [121, 66] on td "[STREET_ADDRESS]" at bounding box center [129, 65] width 67 height 17
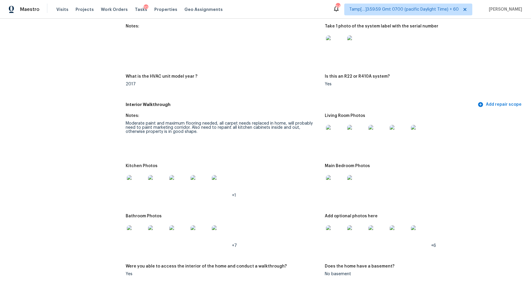
scroll to position [567, 0]
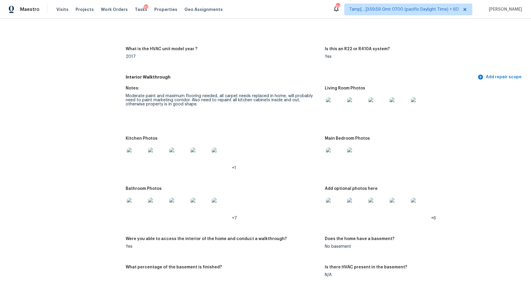
click at [342, 107] on img at bounding box center [335, 106] width 19 height 19
click at [127, 156] on img at bounding box center [136, 157] width 19 height 19
click at [343, 153] on img at bounding box center [335, 157] width 19 height 19
click at [133, 204] on img at bounding box center [136, 207] width 19 height 19
click at [338, 207] on img at bounding box center [335, 207] width 19 height 19
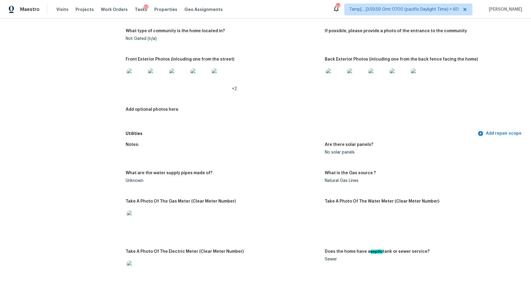
scroll to position [244, 0]
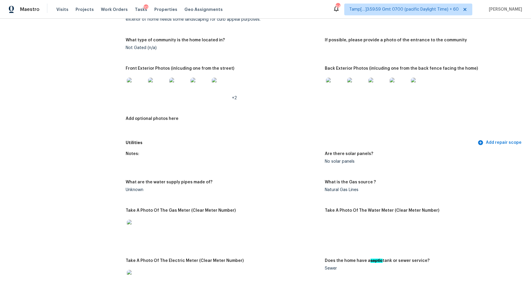
click at [342, 89] on img at bounding box center [335, 87] width 19 height 19
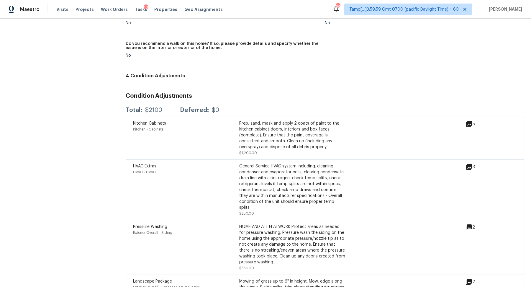
scroll to position [1334, 0]
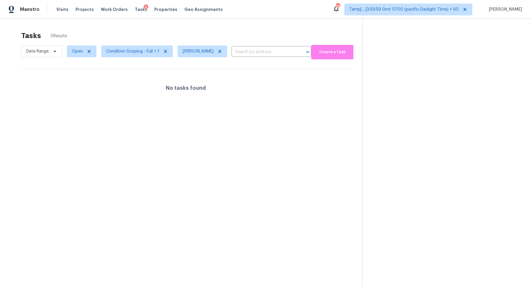
scroll to position [18, 0]
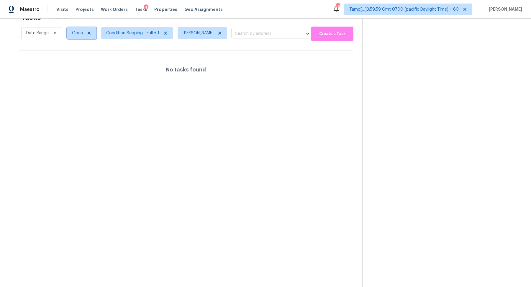
click at [77, 37] on span "Open" at bounding box center [82, 33] width 30 height 12
click at [82, 69] on div "Blocked" at bounding box center [82, 66] width 29 height 8
click at [87, 64] on label "Blocked" at bounding box center [81, 66] width 23 height 6
click at [74, 64] on input "Blocked" at bounding box center [72, 65] width 4 height 4
checkbox input "true"
